Goal: Task Accomplishment & Management: Use online tool/utility

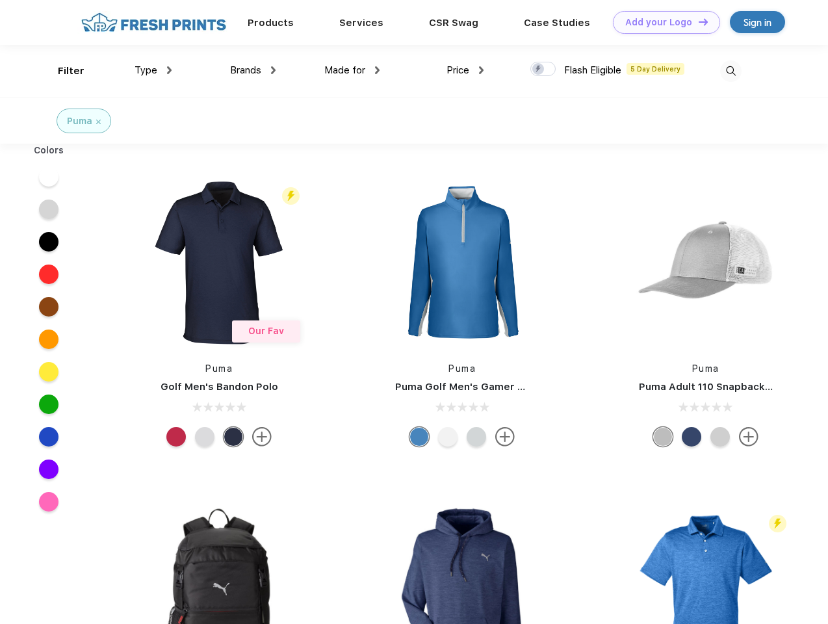
click at [662, 22] on link "Add your Logo Design Tool" at bounding box center [666, 22] width 107 height 23
click at [0, 0] on div "Design Tool" at bounding box center [0, 0] width 0 height 0
click at [698, 21] on link "Add your Logo Design Tool" at bounding box center [666, 22] width 107 height 23
click at [62, 71] on div "Filter" at bounding box center [71, 71] width 27 height 15
click at [153, 70] on span "Type" at bounding box center [146, 70] width 23 height 12
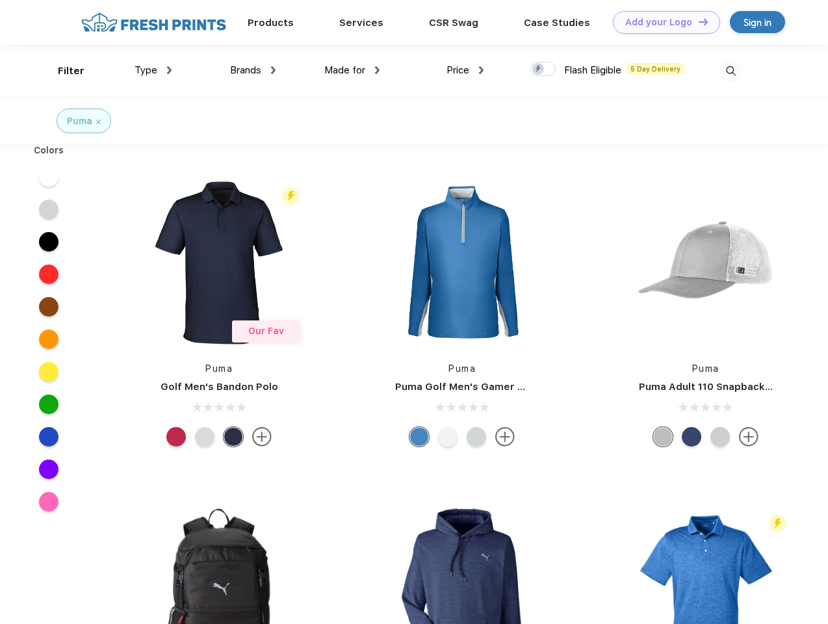
click at [253, 70] on span "Brands" at bounding box center [245, 70] width 31 height 12
click at [352, 70] on span "Made for" at bounding box center [344, 70] width 41 height 12
click at [466, 70] on span "Price" at bounding box center [458, 70] width 23 height 12
click at [544, 70] on div at bounding box center [543, 69] width 25 height 14
click at [539, 70] on input "checkbox" at bounding box center [535, 65] width 8 height 8
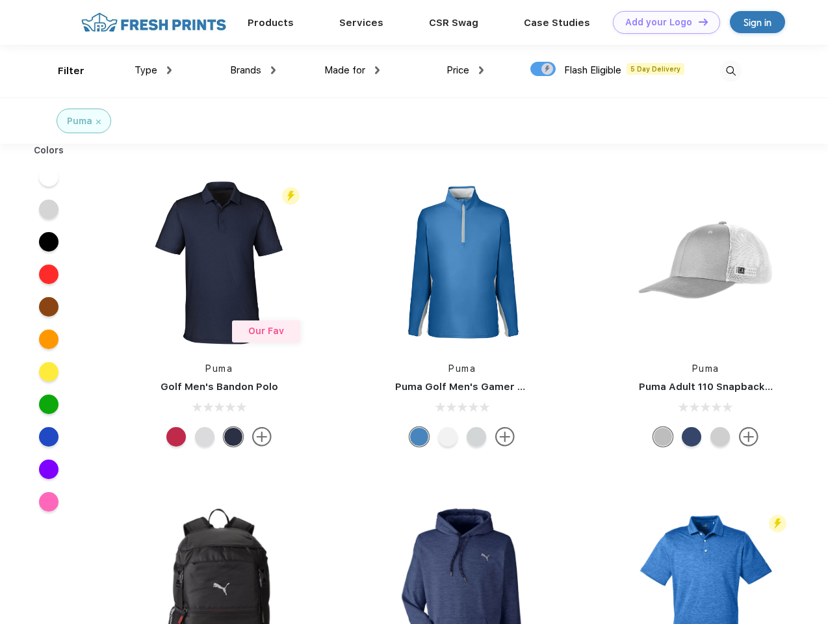
click at [731, 71] on img at bounding box center [731, 70] width 21 height 21
